Goal: Task Accomplishment & Management: Use online tool/utility

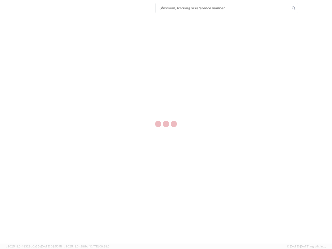
select select "US"
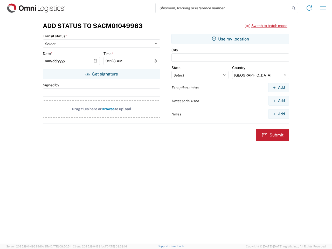
click at [223, 8] on input "search" at bounding box center [223, 8] width 134 height 10
click at [294, 8] on icon at bounding box center [293, 8] width 7 height 7
click at [309, 8] on icon at bounding box center [309, 8] width 8 height 8
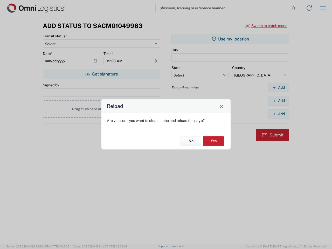
click at [267, 26] on div "Reload Are you sure, you want to clear cache and reload the page? No Yes" at bounding box center [166, 124] width 332 height 249
click at [102, 74] on div "Reload Are you sure, you want to clear cache and reload the page? No Yes" at bounding box center [166, 124] width 332 height 249
click at [231, 39] on div "Reload Are you sure, you want to clear cache and reload the page? No Yes" at bounding box center [166, 124] width 332 height 249
click at [279, 88] on div "Reload Are you sure, you want to clear cache and reload the page? No Yes" at bounding box center [166, 124] width 332 height 249
click at [279, 101] on div "Reload Are you sure, you want to clear cache and reload the page? No Yes" at bounding box center [166, 124] width 332 height 249
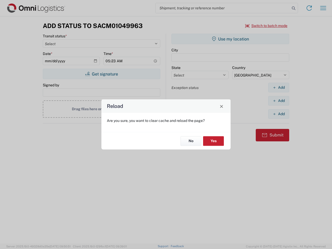
click at [279, 114] on div "Reload Are you sure, you want to clear cache and reload the page? No Yes" at bounding box center [166, 124] width 332 height 249
